Goal: Go to known website: Access a specific website the user already knows

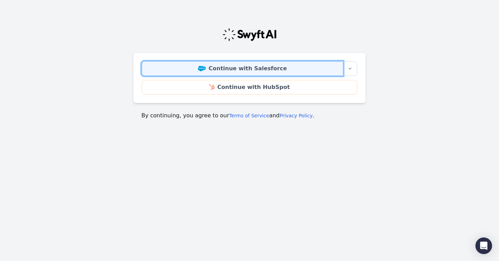
click at [242, 71] on link "Continue with Salesforce" at bounding box center [242, 68] width 201 height 15
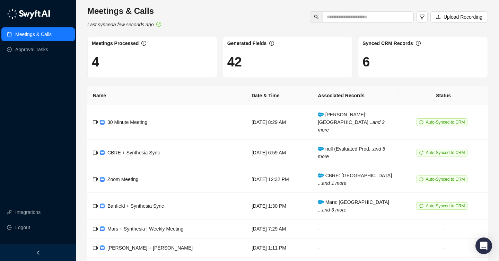
click at [190, 87] on th "Name" at bounding box center [166, 95] width 159 height 19
